Goal: Information Seeking & Learning: Learn about a topic

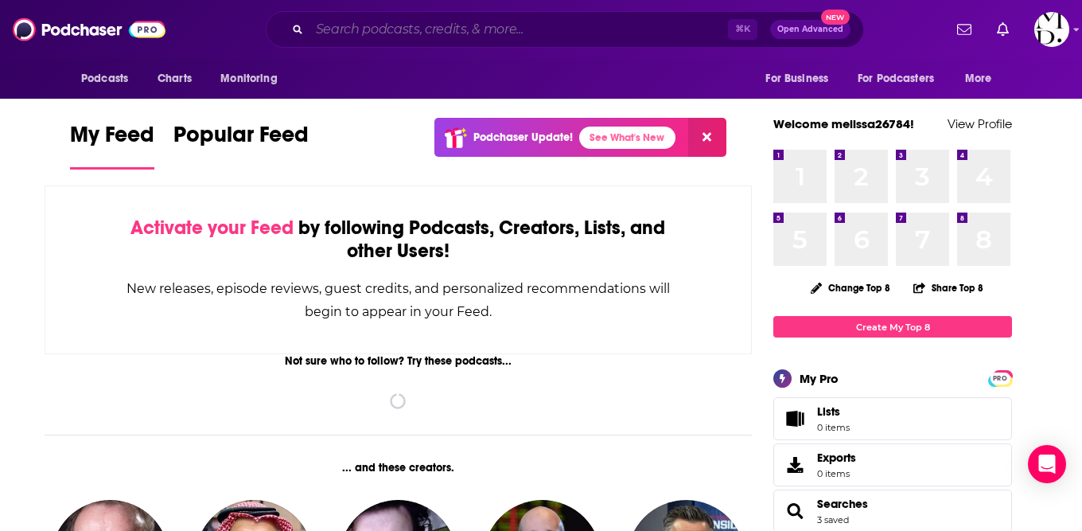
click at [364, 18] on input "Search podcasts, credits, & more..." at bounding box center [519, 29] width 419 height 25
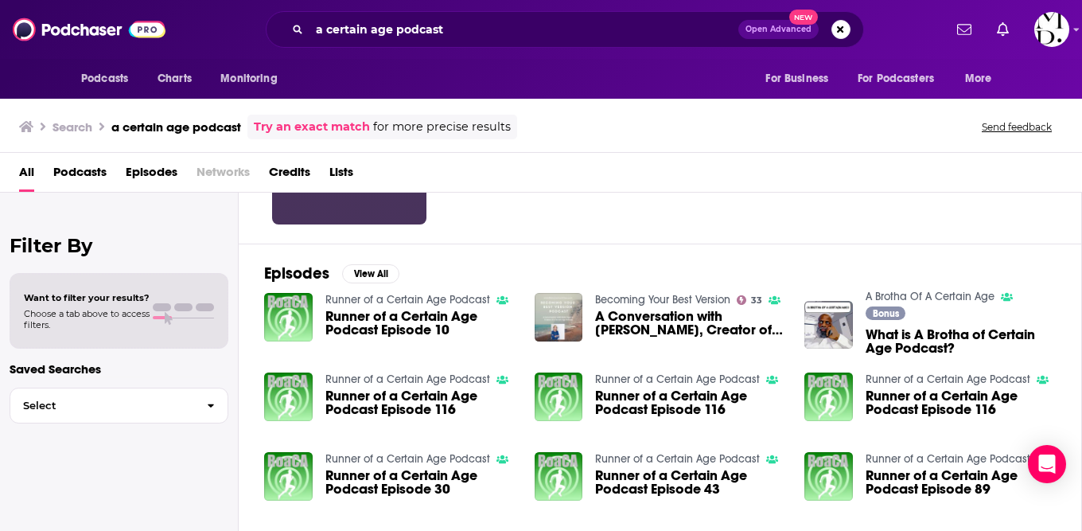
scroll to position [44, 0]
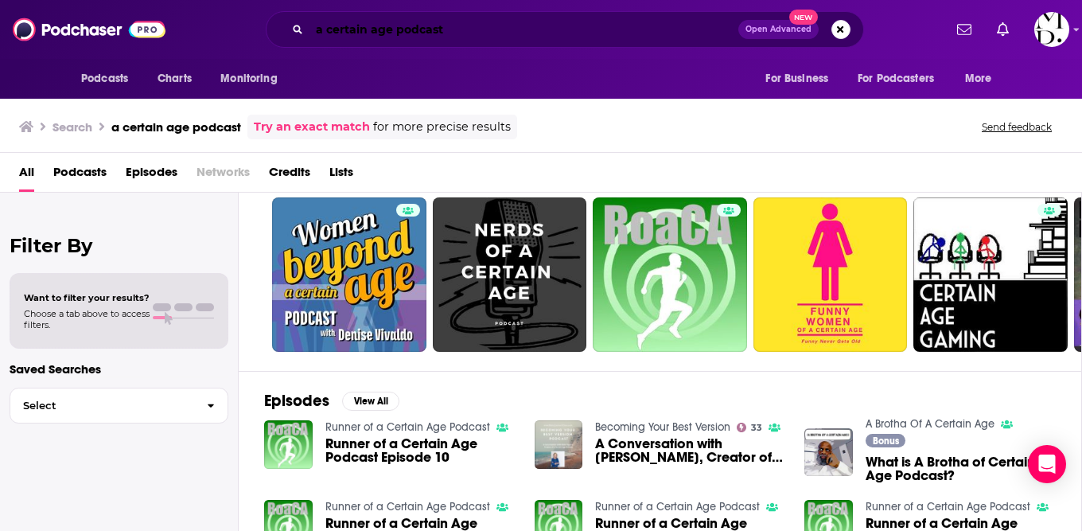
drag, startPoint x: 390, startPoint y: 33, endPoint x: 678, endPoint y: 37, distance: 288.1
click at [650, 37] on input "a certain age podcast" at bounding box center [524, 29] width 429 height 25
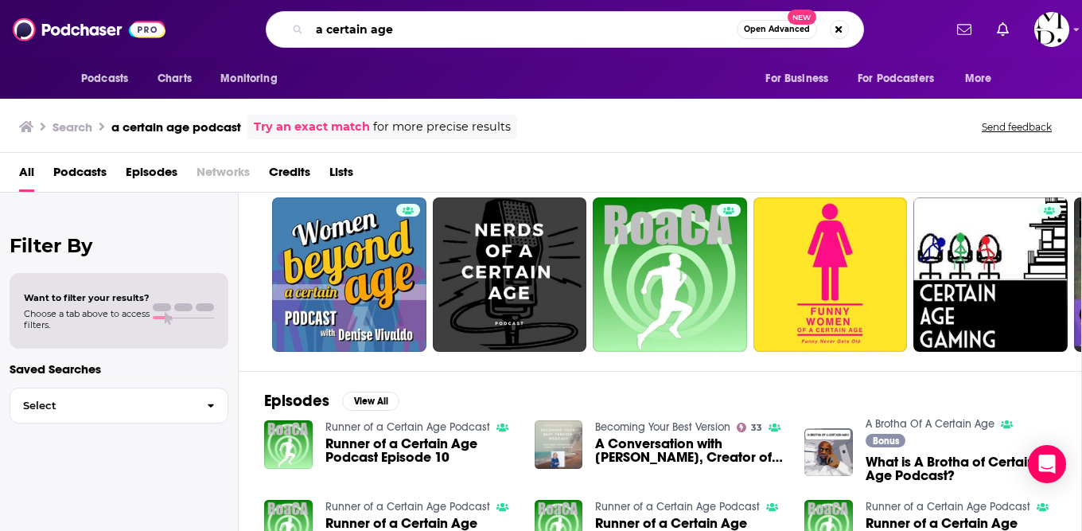
type input "a certain age"
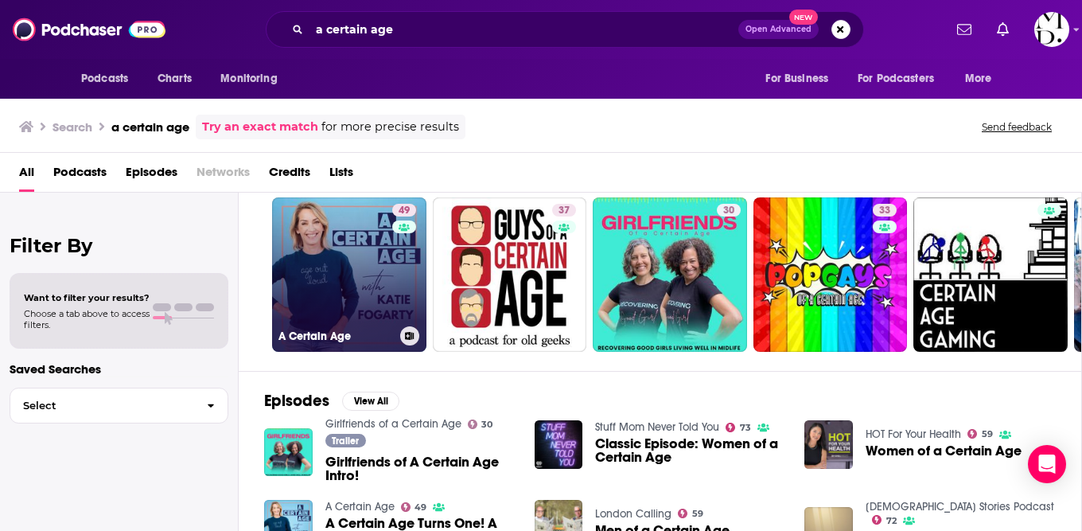
click at [321, 263] on link "49 A Certain Age" at bounding box center [349, 274] width 154 height 154
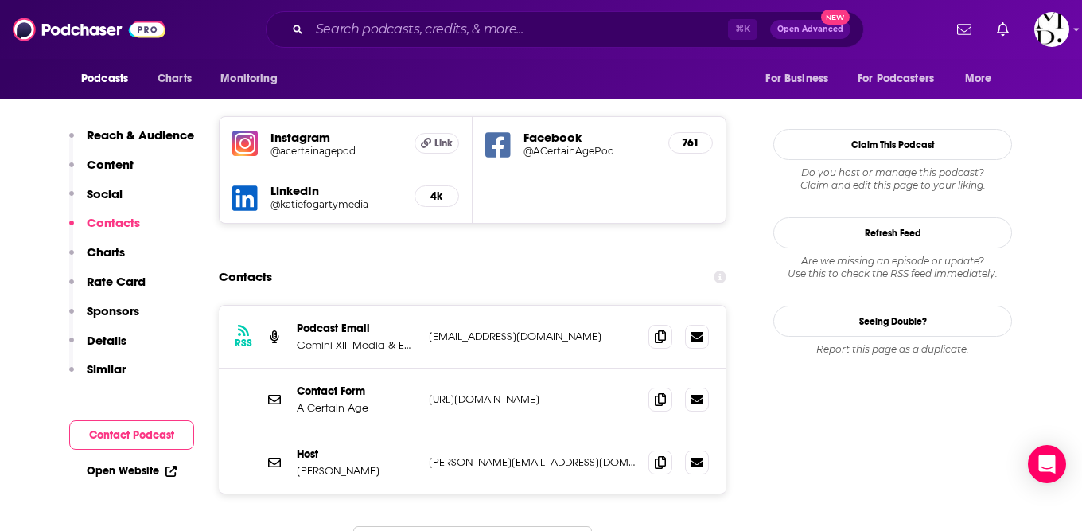
scroll to position [1381, 0]
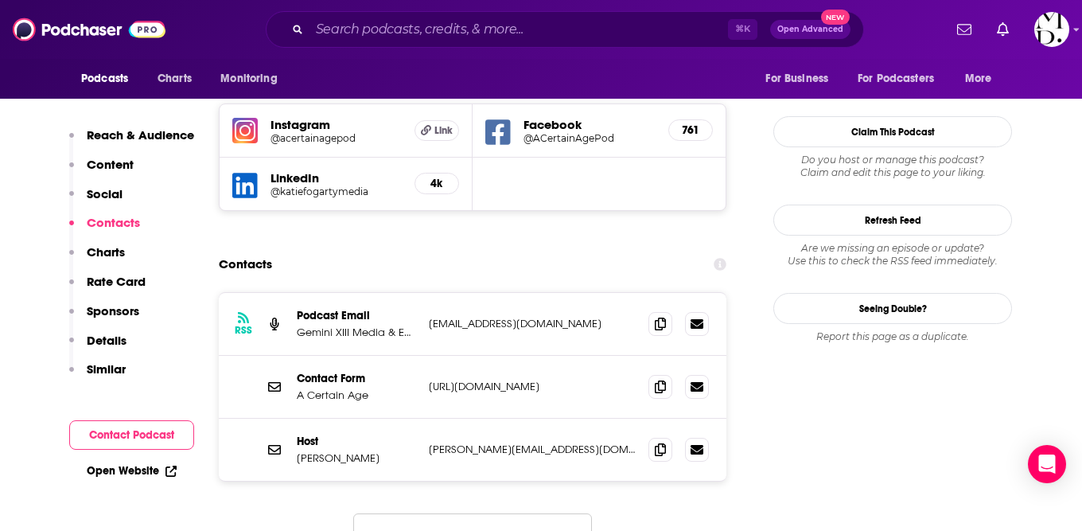
click at [653, 437] on span at bounding box center [661, 449] width 24 height 24
